Goal: Transaction & Acquisition: Purchase product/service

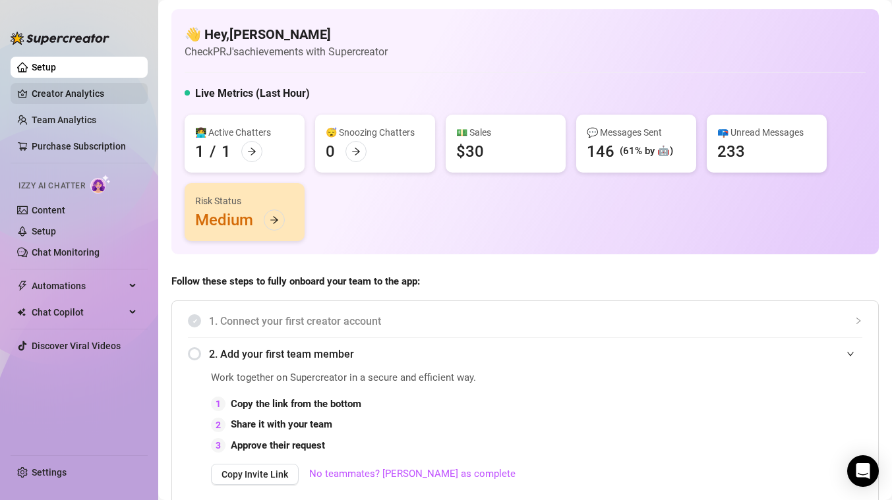
click at [77, 102] on link "Creator Analytics" at bounding box center [84, 93] width 105 height 21
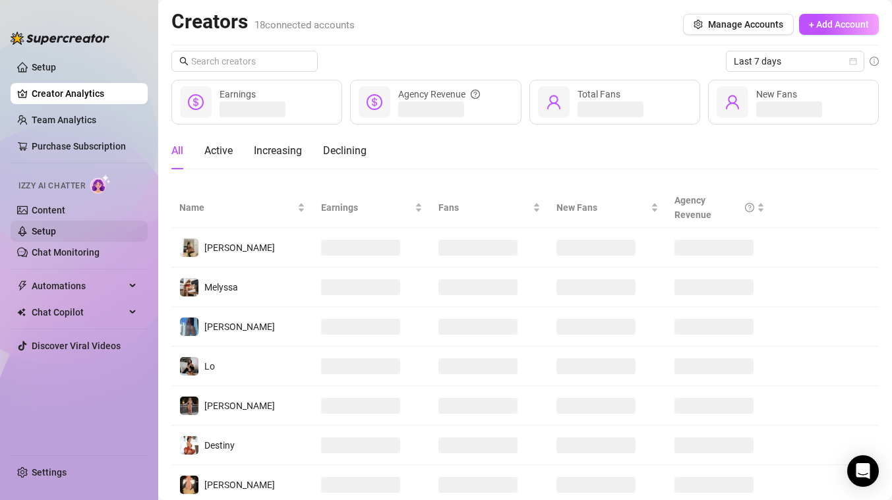
click at [40, 234] on link "Setup" at bounding box center [44, 231] width 24 height 11
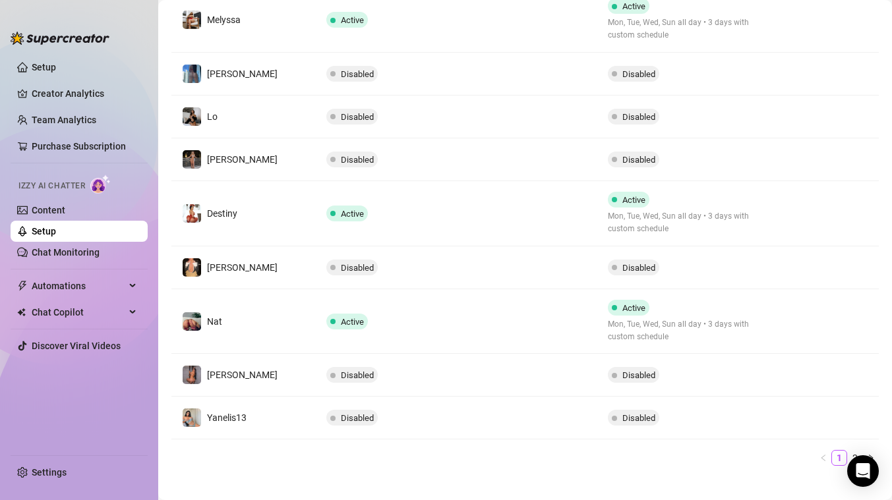
scroll to position [360, 0]
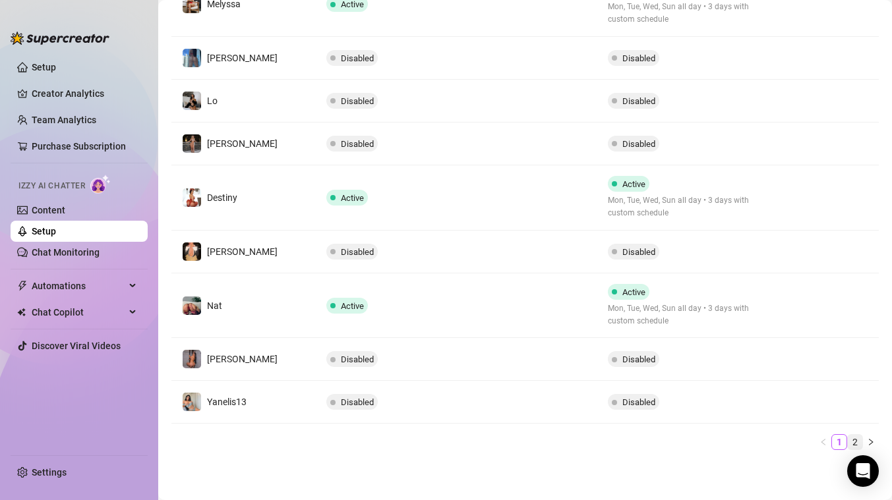
click at [853, 441] on link "2" at bounding box center [855, 442] width 15 height 15
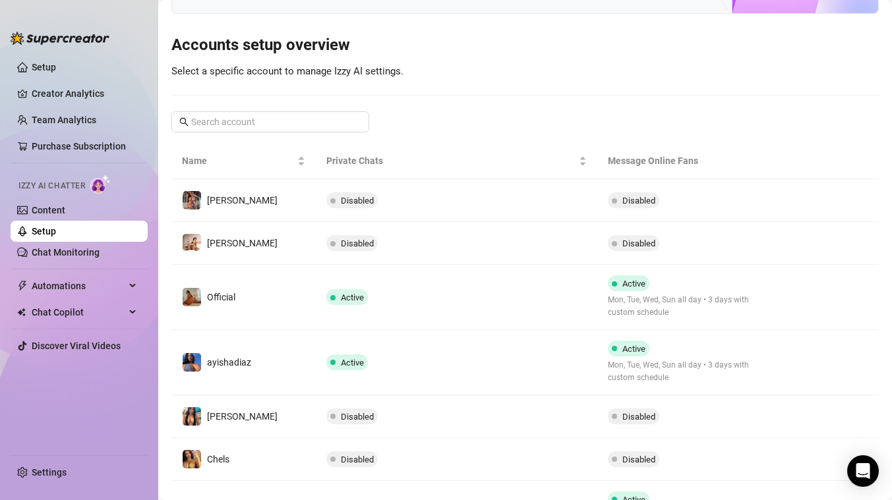
scroll to position [96, 0]
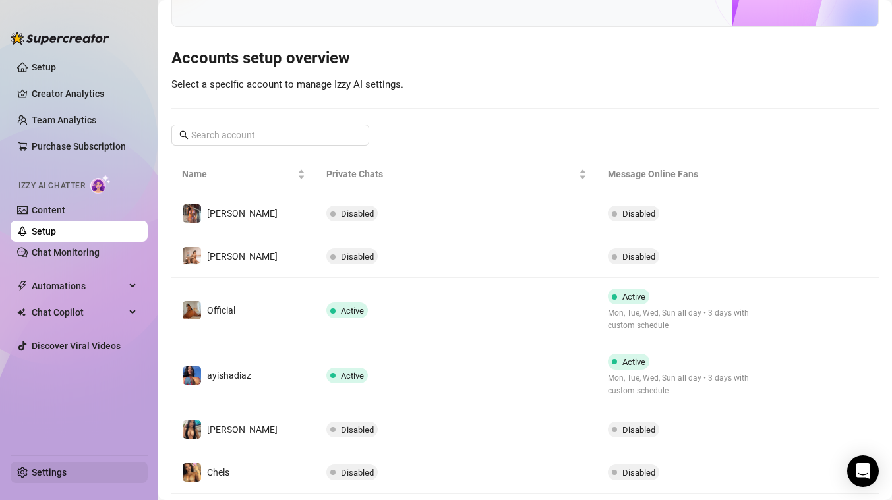
click at [46, 469] on link "Settings" at bounding box center [49, 472] width 35 height 11
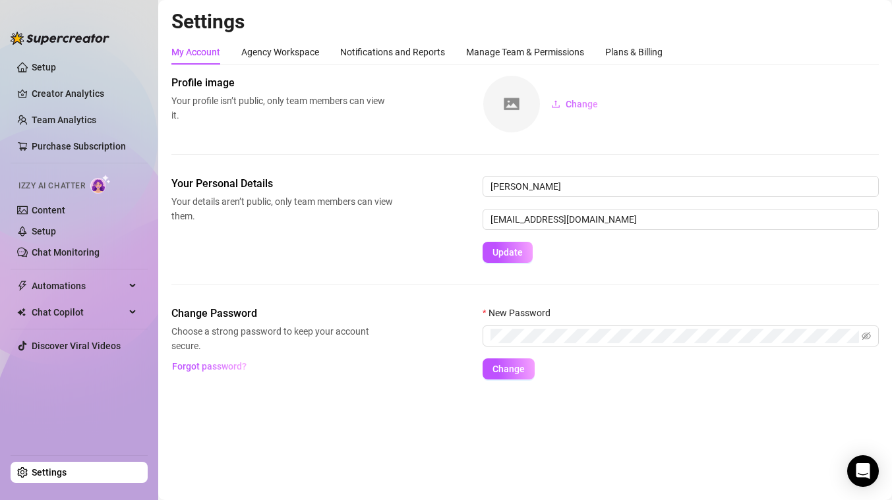
click at [663, 33] on h2 "Settings" at bounding box center [524, 21] width 707 height 25
click at [646, 51] on div "Plans & Billing" at bounding box center [633, 52] width 57 height 15
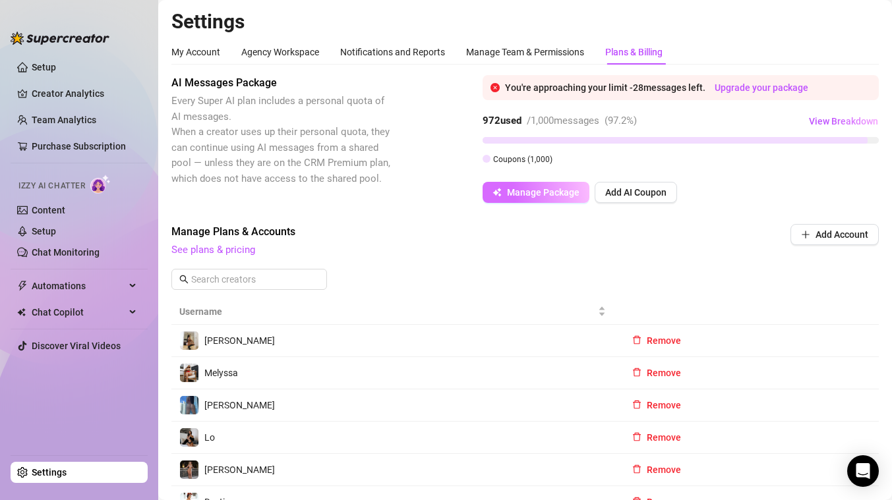
click at [534, 196] on span "Manage Package" at bounding box center [543, 192] width 73 height 11
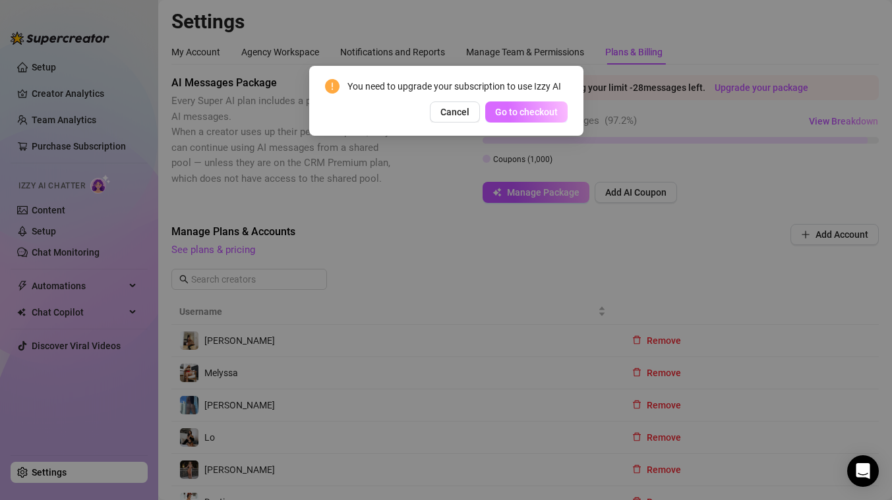
click at [530, 113] on span "Go to checkout" at bounding box center [526, 112] width 63 height 11
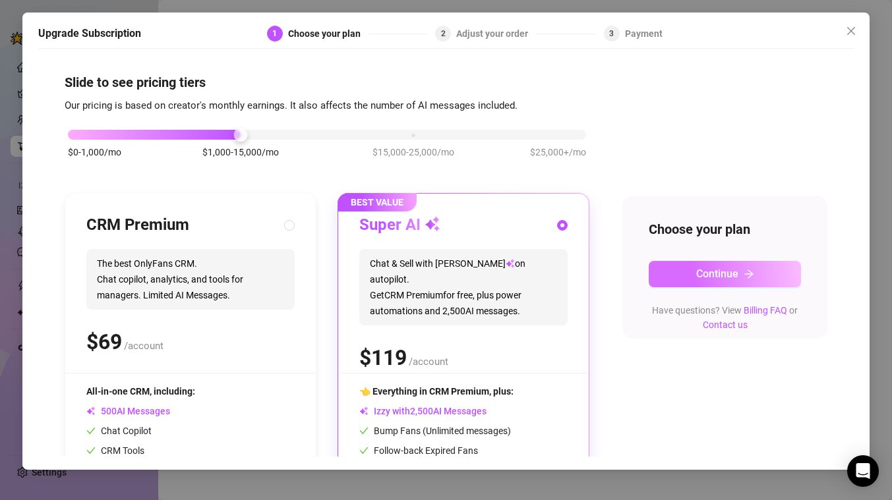
click at [680, 270] on button "Continue" at bounding box center [725, 274] width 152 height 26
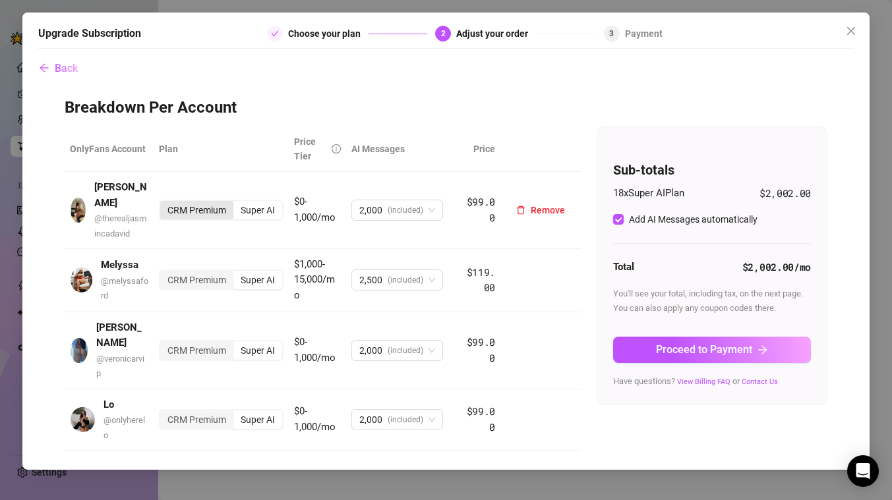
click at [222, 201] on div "CRM Premium" at bounding box center [196, 210] width 73 height 18
click at [164, 203] on input "CRM Premium" at bounding box center [164, 203] width 0 height 0
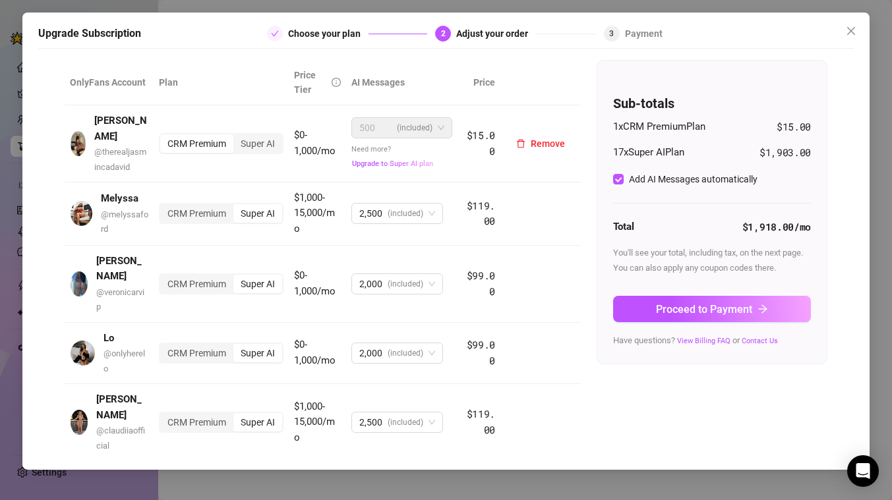
scroll to position [68, 0]
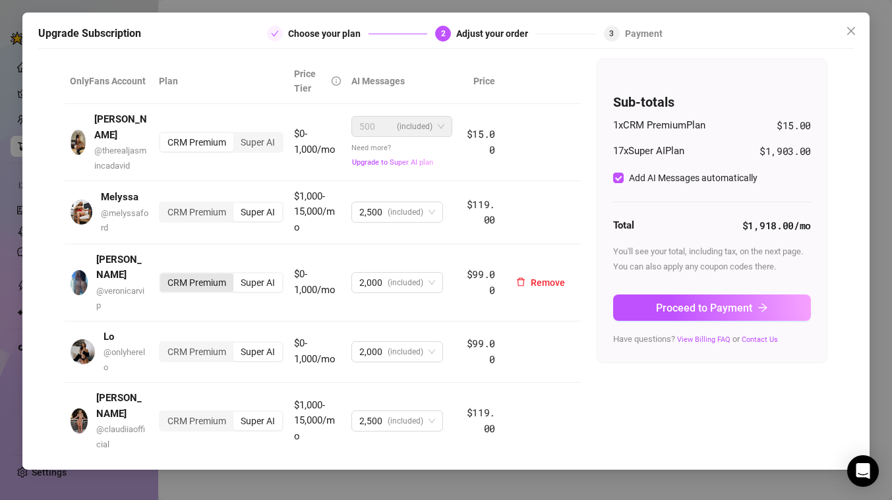
click at [193, 274] on div "CRM Premium" at bounding box center [196, 283] width 73 height 18
click at [164, 276] on input "CRM Premium" at bounding box center [164, 276] width 0 height 0
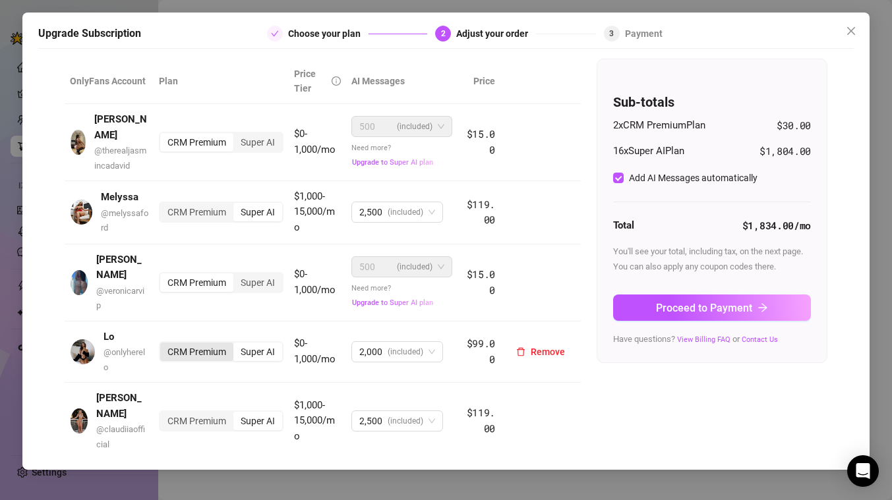
click at [190, 343] on div "CRM Premium" at bounding box center [196, 352] width 73 height 18
click at [164, 345] on input "CRM Premium" at bounding box center [164, 345] width 0 height 0
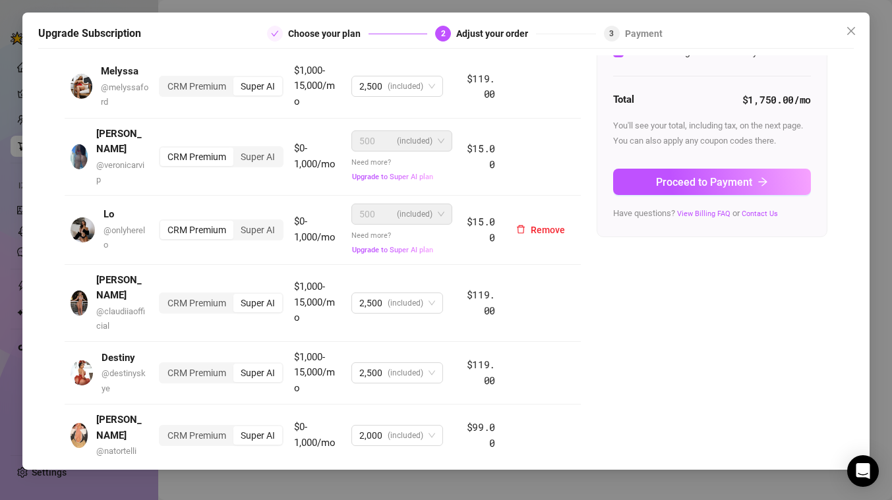
scroll to position [193, 0]
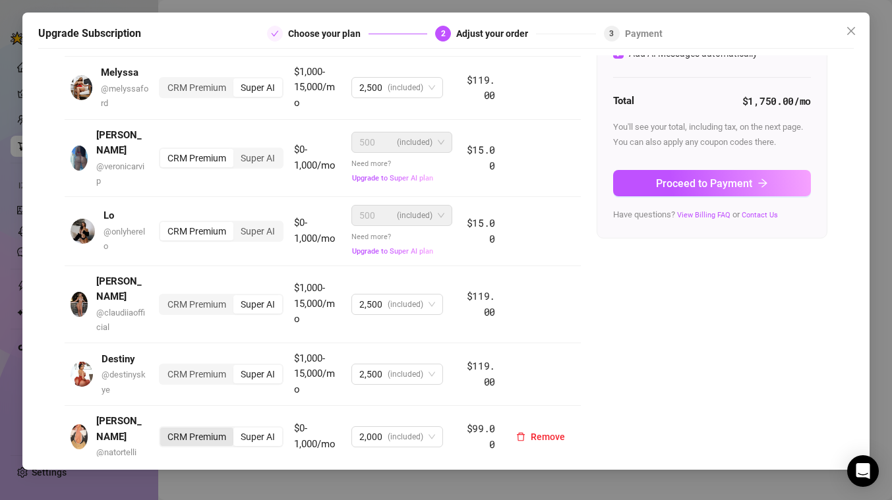
click at [187, 428] on div "CRM Premium" at bounding box center [196, 437] width 73 height 18
click at [164, 430] on input "CRM Premium" at bounding box center [164, 430] width 0 height 0
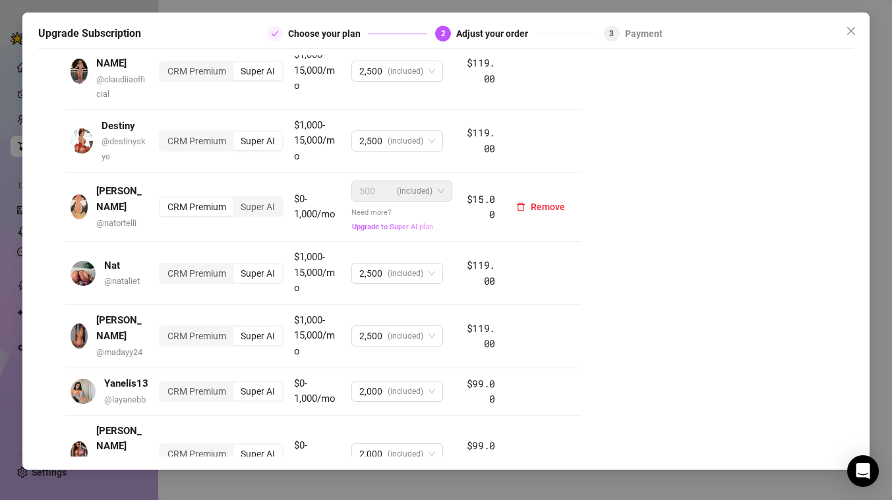
scroll to position [428, 0]
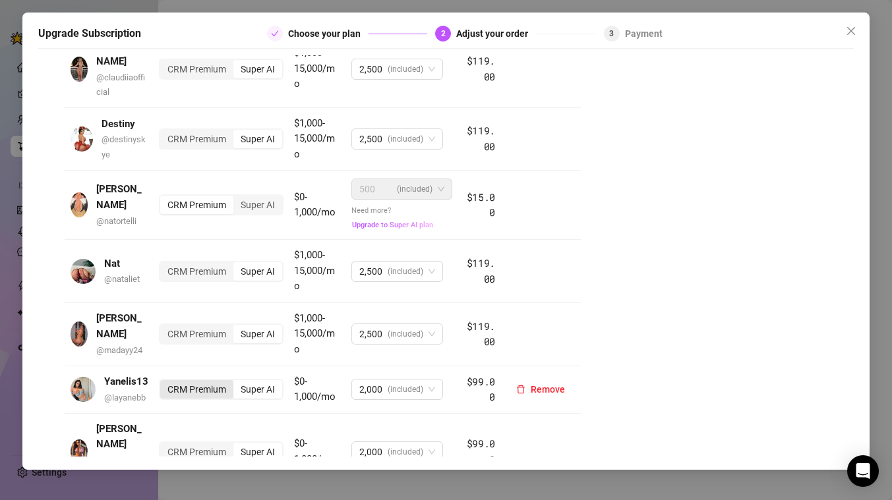
click at [189, 380] on div "CRM Premium" at bounding box center [196, 389] width 73 height 18
click at [164, 382] on input "CRM Premium" at bounding box center [164, 382] width 0 height 0
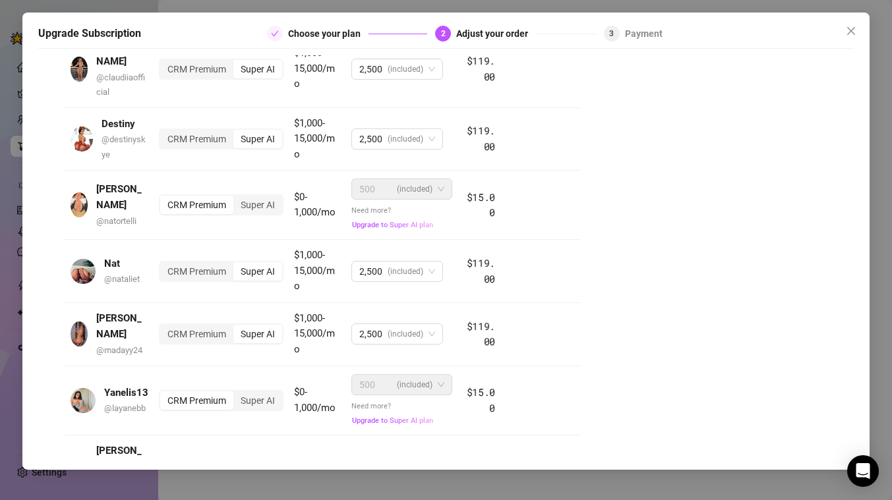
click at [194, 465] on div "CRM Premium" at bounding box center [196, 474] width 73 height 18
click at [164, 467] on input "CRM Premium" at bounding box center [164, 467] width 0 height 0
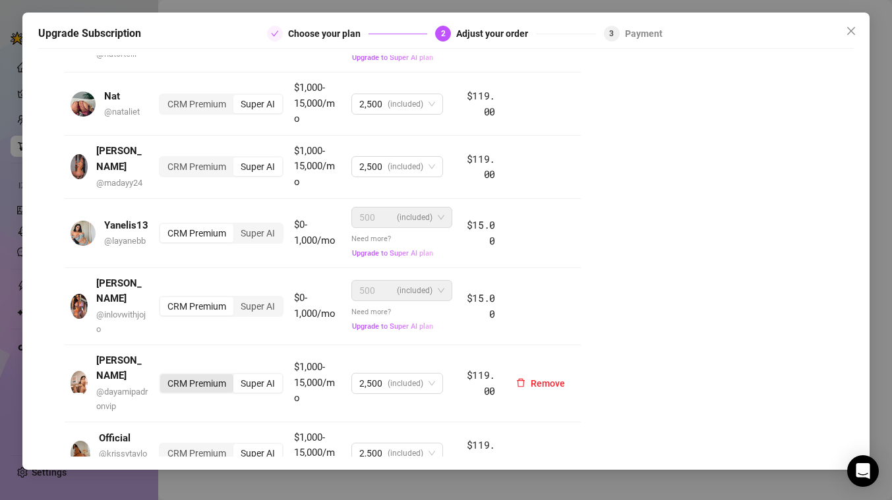
click at [201, 374] on div "CRM Premium" at bounding box center [196, 383] width 73 height 18
click at [164, 376] on input "CRM Premium" at bounding box center [164, 376] width 0 height 0
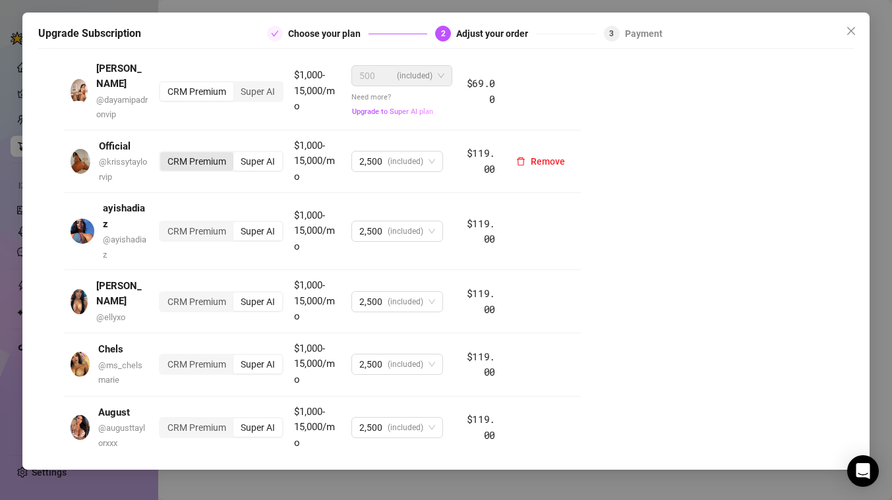
scroll to position [891, 0]
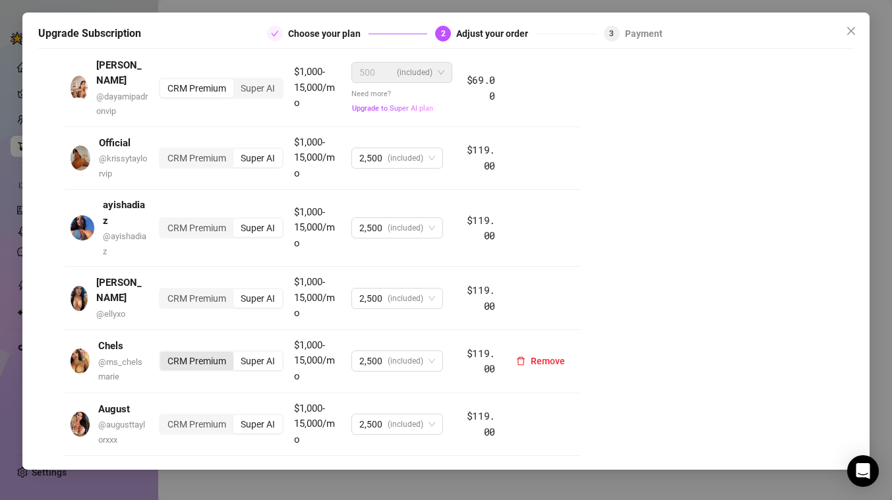
click at [198, 352] on div "CRM Premium" at bounding box center [196, 361] width 73 height 18
click at [164, 354] on input "CRM Premium" at bounding box center [164, 354] width 0 height 0
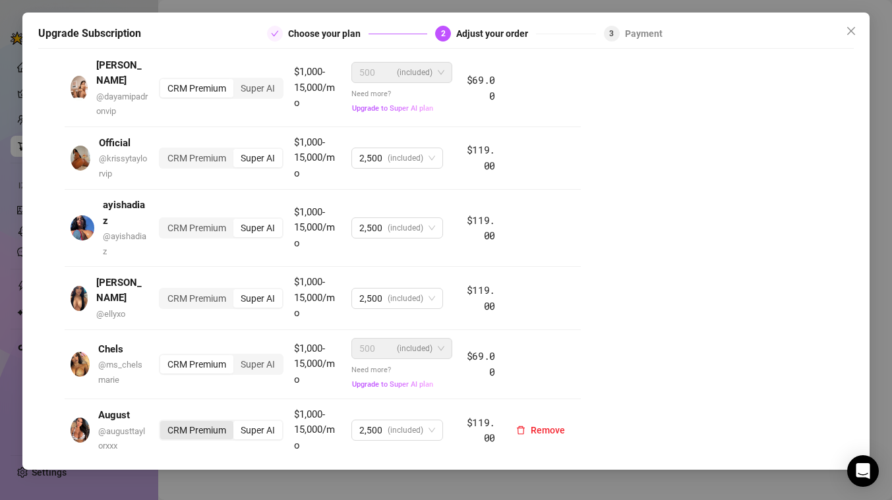
scroll to position [924, 0]
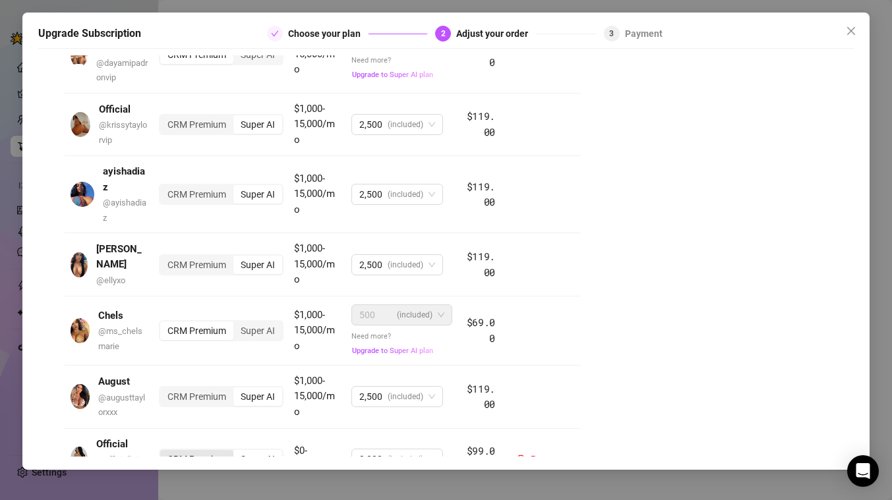
click at [198, 450] on div "CRM Premium" at bounding box center [196, 459] width 73 height 18
click at [164, 452] on input "CRM Premium" at bounding box center [164, 452] width 0 height 0
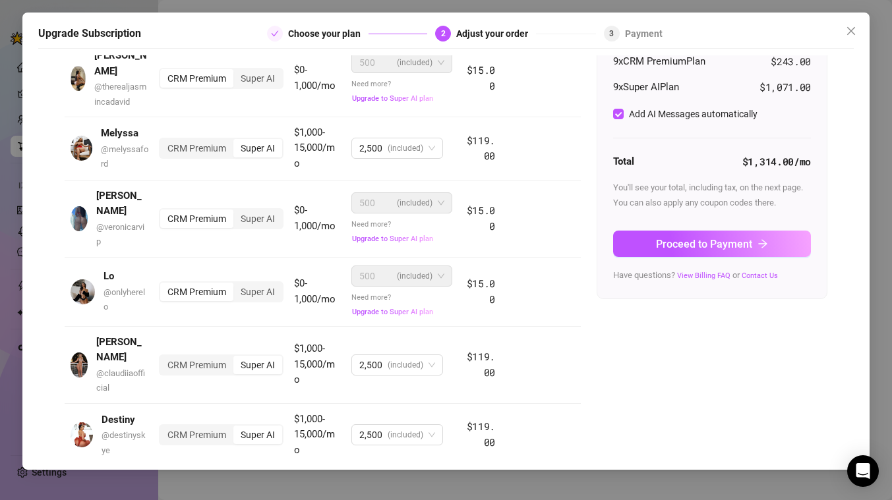
scroll to position [0, 0]
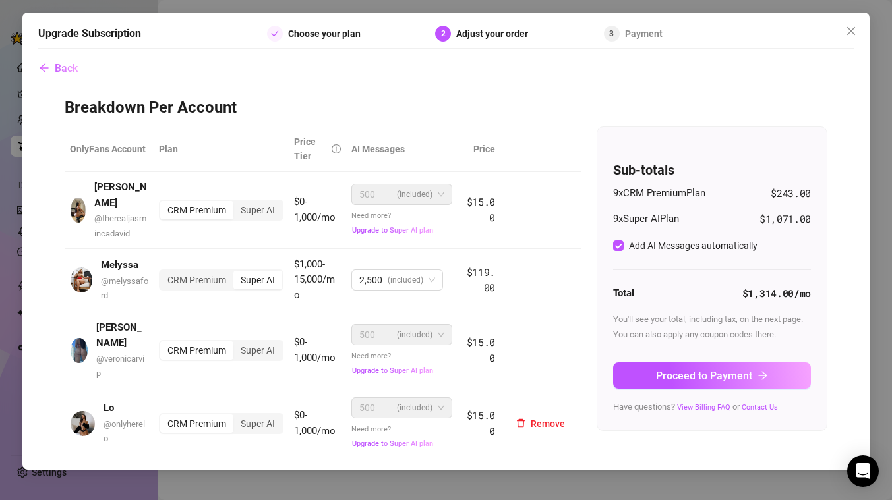
click at [194, 421] on td "CRM Premium Super AI" at bounding box center [221, 424] width 135 height 69
click at [620, 245] on input "Add AI Messages automatically" at bounding box center [618, 246] width 11 height 11
checkbox input "false"
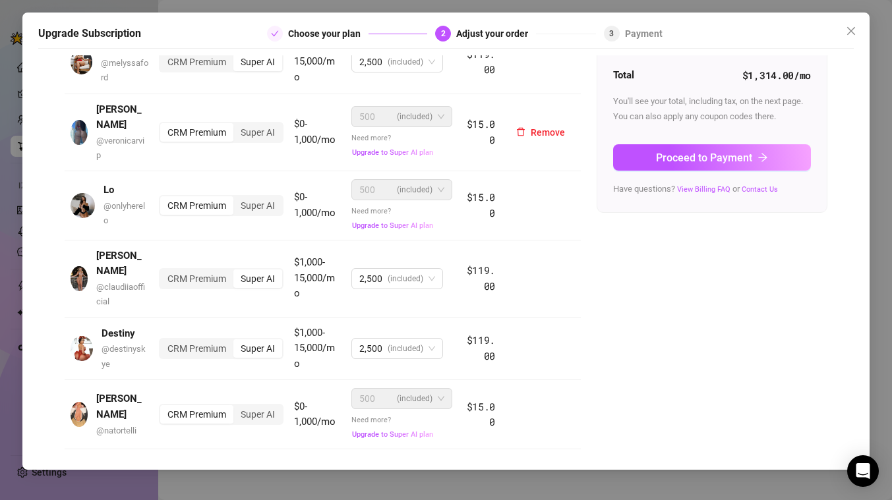
scroll to position [237, 0]
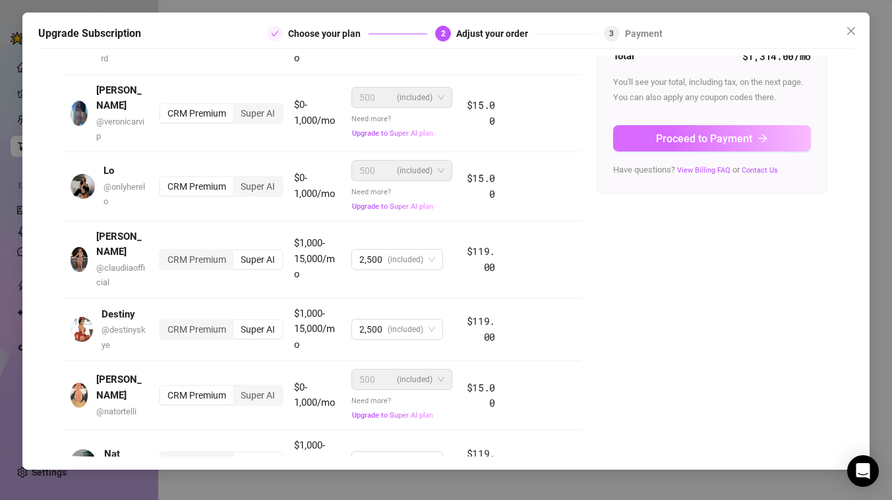
click at [704, 135] on span "Proceed to Payment" at bounding box center [704, 139] width 96 height 13
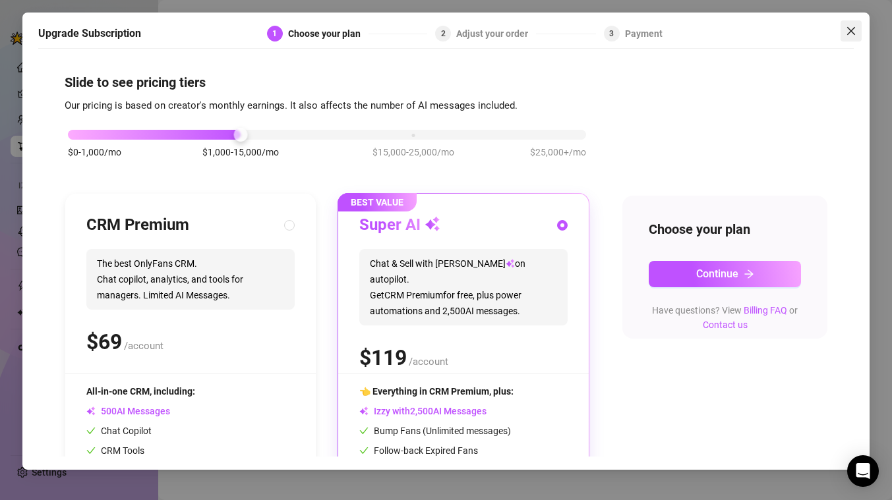
click at [849, 30] on icon "close" at bounding box center [851, 31] width 11 height 11
